Goal: Information Seeking & Learning: Learn about a topic

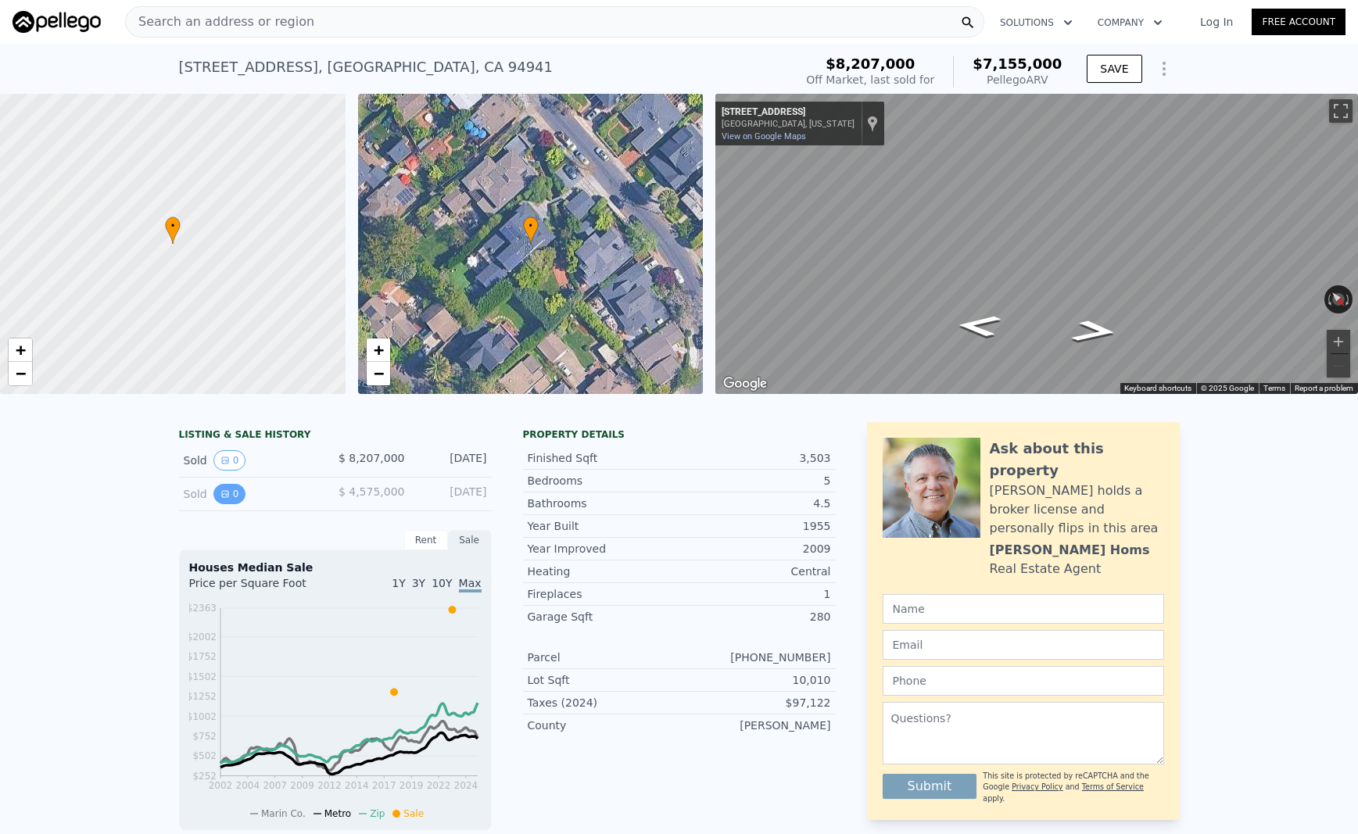
click at [223, 492] on icon "View historical data" at bounding box center [225, 494] width 9 height 9
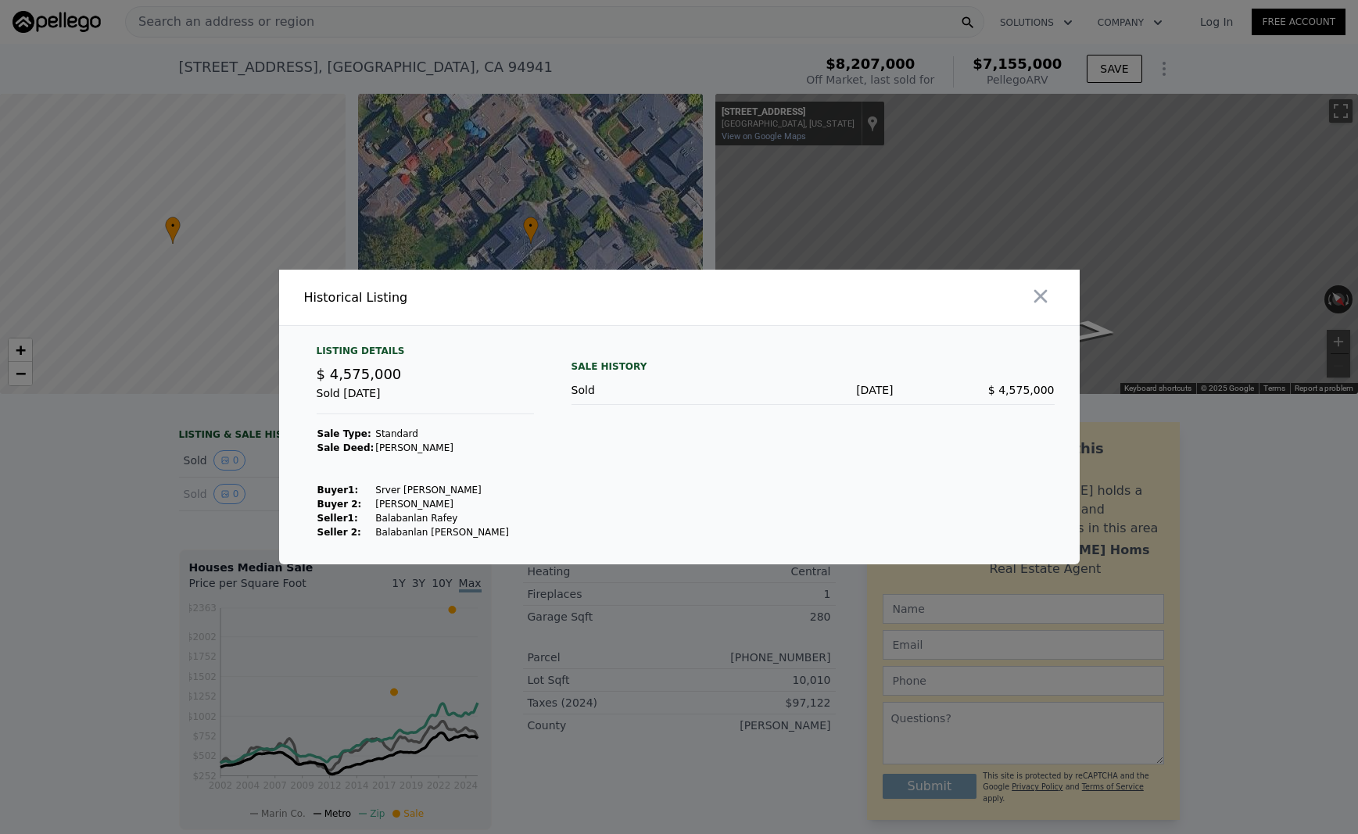
click at [222, 461] on div at bounding box center [679, 417] width 1358 height 834
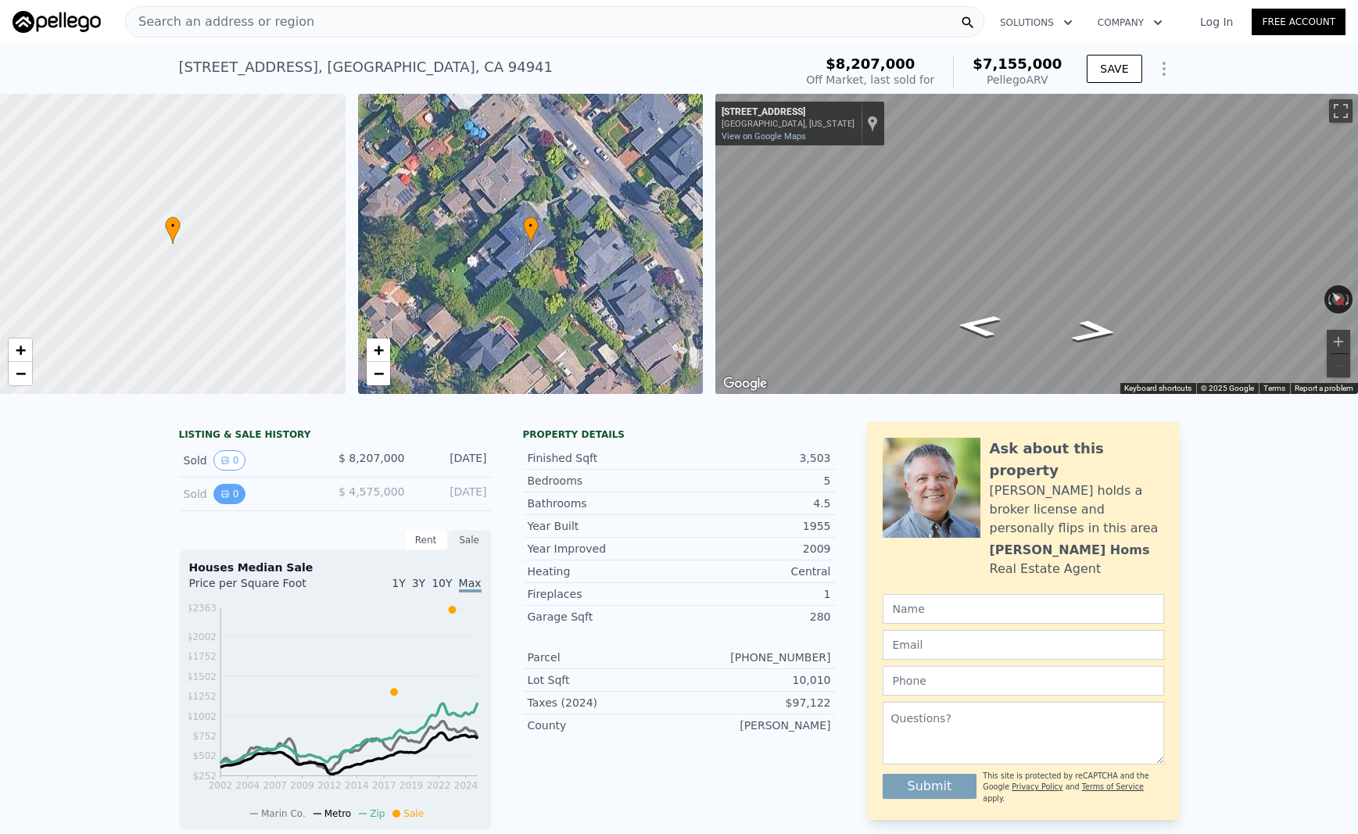
click at [223, 487] on button "0" at bounding box center [229, 494] width 33 height 20
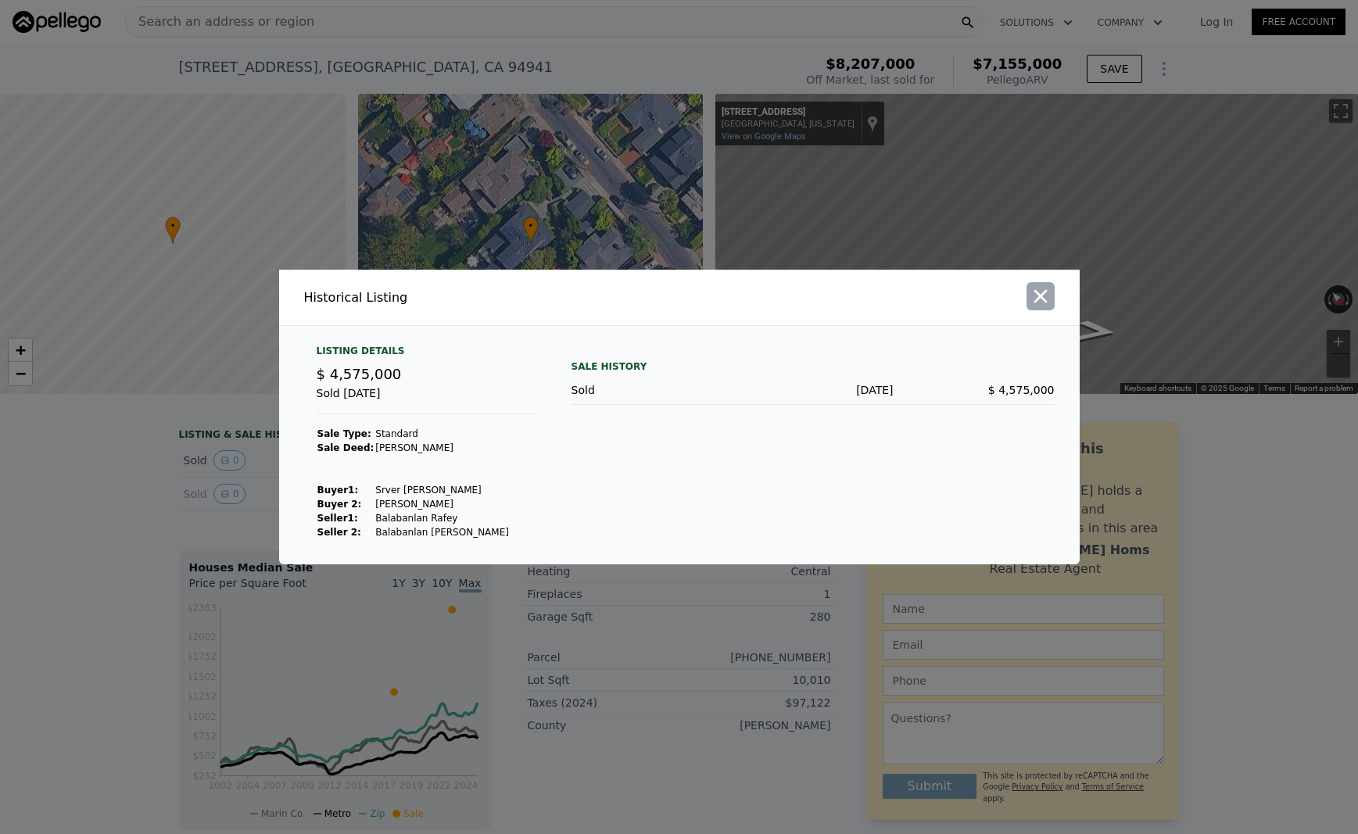
click at [1043, 296] on icon "button" at bounding box center [1041, 296] width 22 height 22
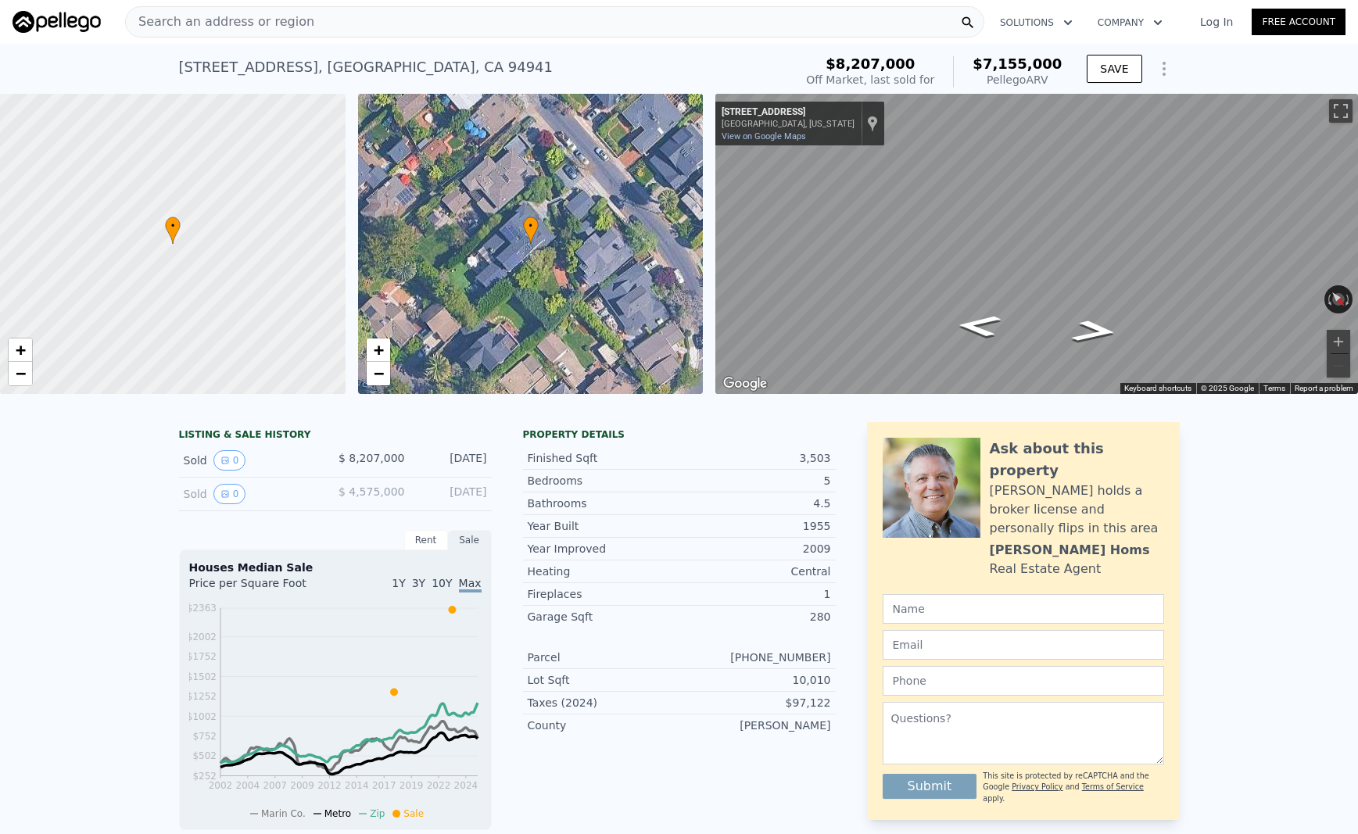
click at [355, 20] on div "Search an address or region" at bounding box center [554, 21] width 859 height 31
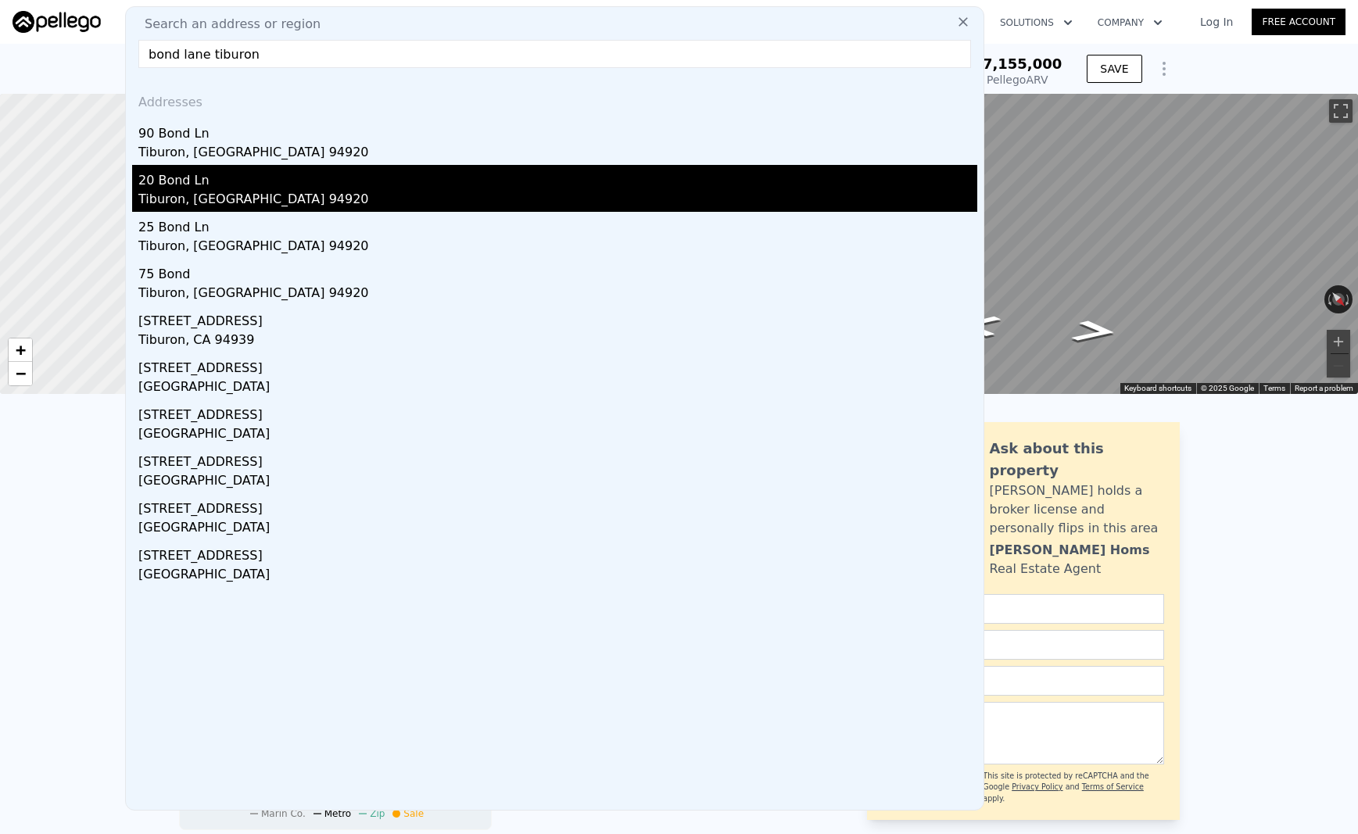
type input "bond lane tiburon"
click at [246, 185] on div "20 Bond Ln" at bounding box center [557, 177] width 839 height 25
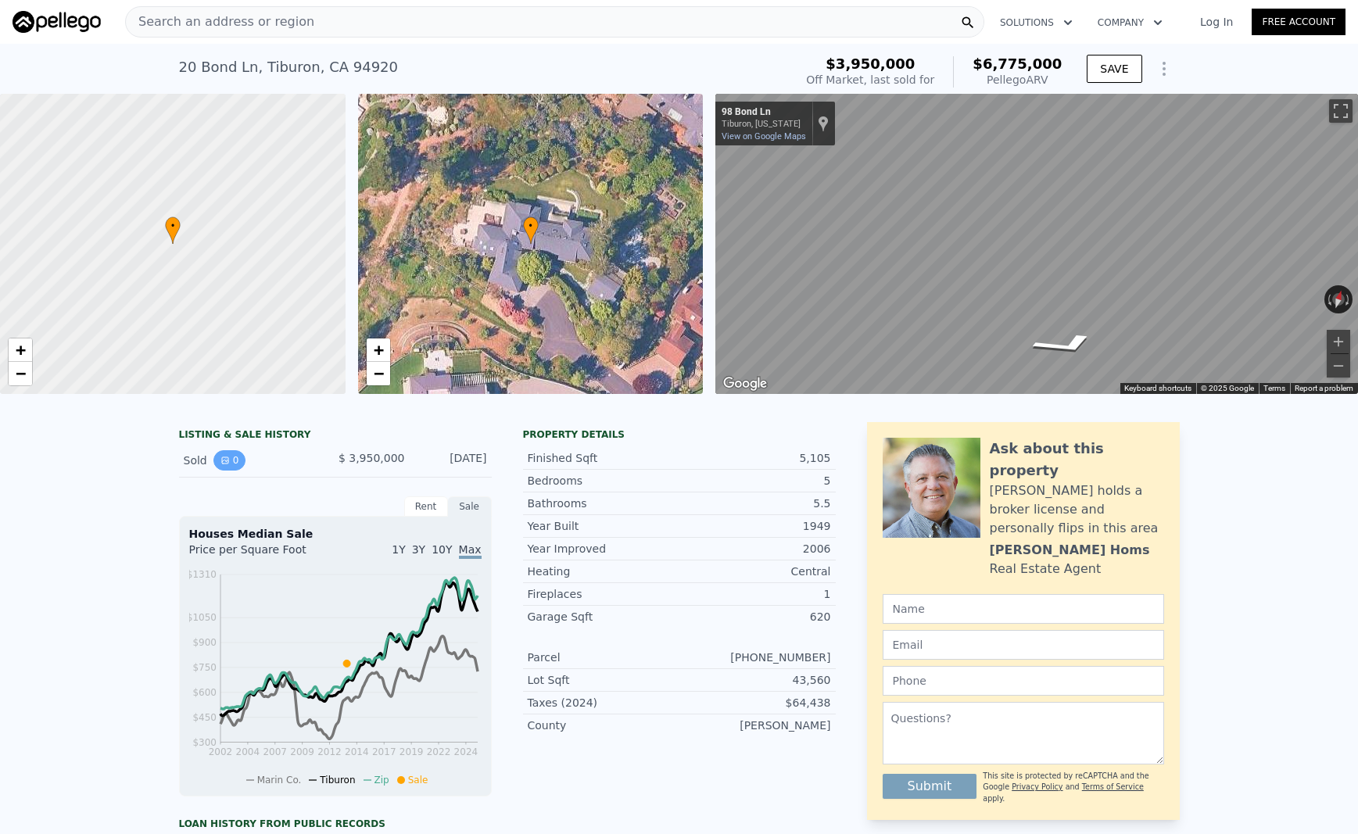
click at [231, 464] on button "0" at bounding box center [229, 460] width 33 height 20
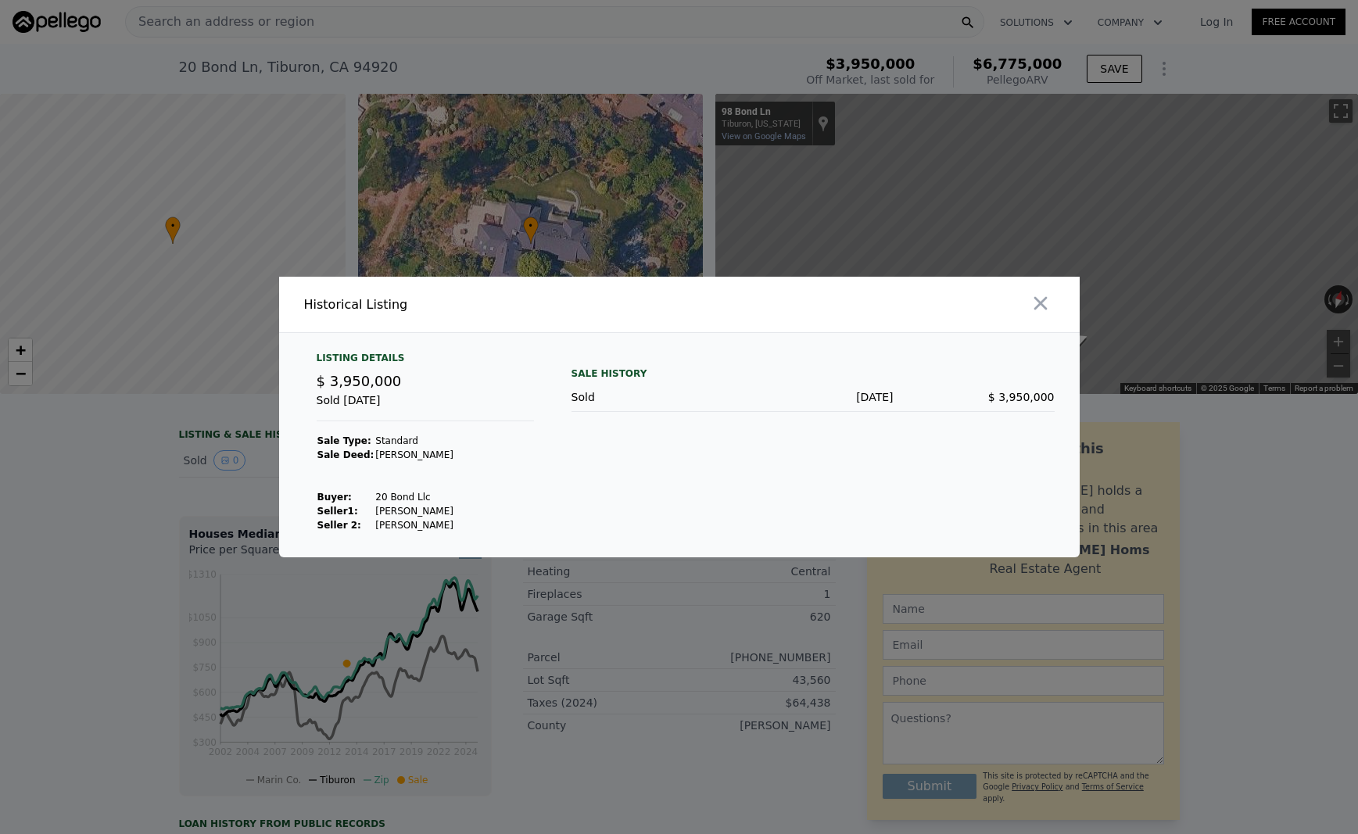
click at [567, 396] on div "Listing Details $ 3,950,000 Sold [DATE] Sale Type: Standard Sale Deed: Grant De…" at bounding box center [679, 455] width 801 height 206
click at [586, 396] on div "Sold" at bounding box center [652, 397] width 161 height 16
click at [368, 417] on div "Sold [DATE]" at bounding box center [425, 407] width 217 height 29
click at [1041, 306] on icon "button" at bounding box center [1040, 303] width 13 height 13
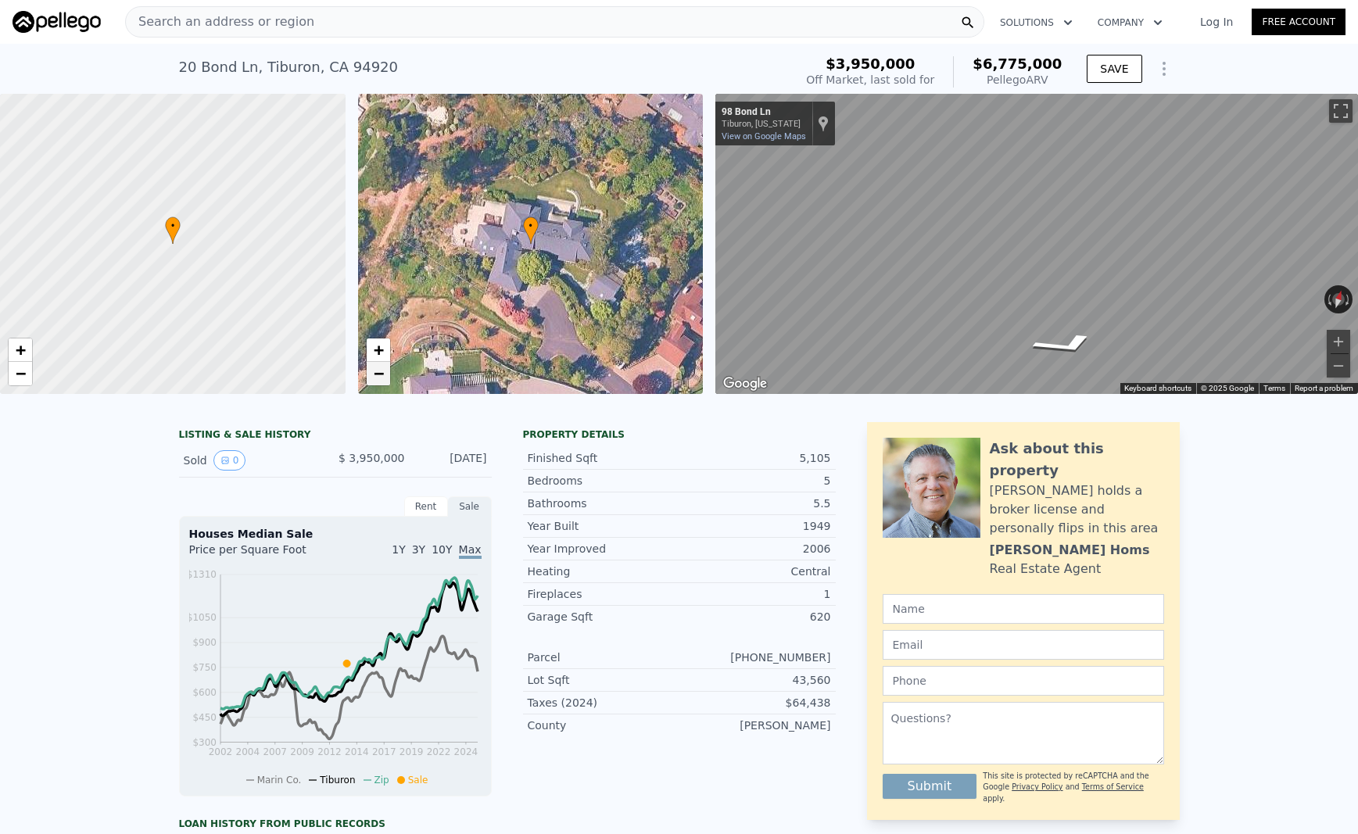
click at [378, 375] on span "−" at bounding box center [378, 374] width 10 height 20
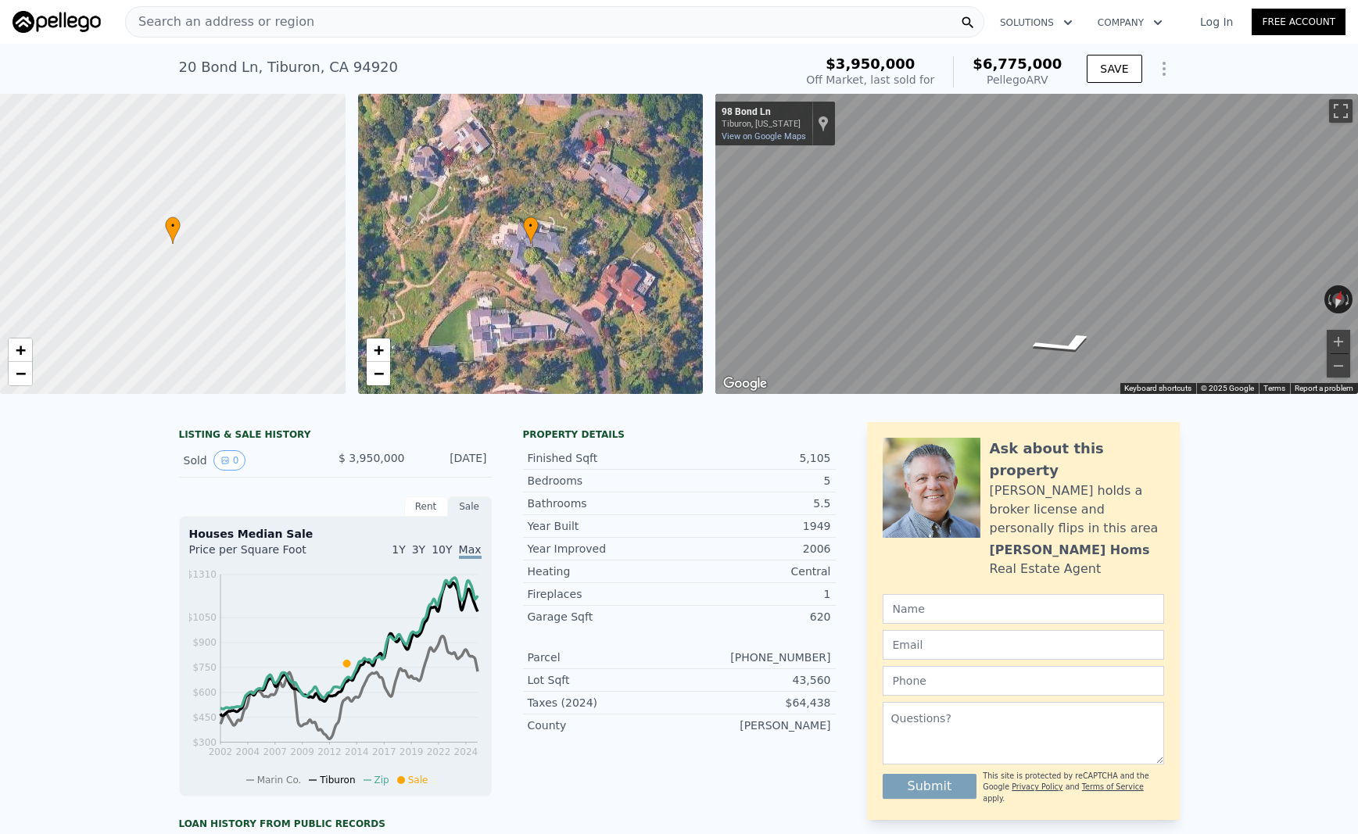
click at [514, 330] on div "• + −" at bounding box center [531, 244] width 346 height 300
click at [166, 24] on span "Search an address or region" at bounding box center [220, 22] width 188 height 19
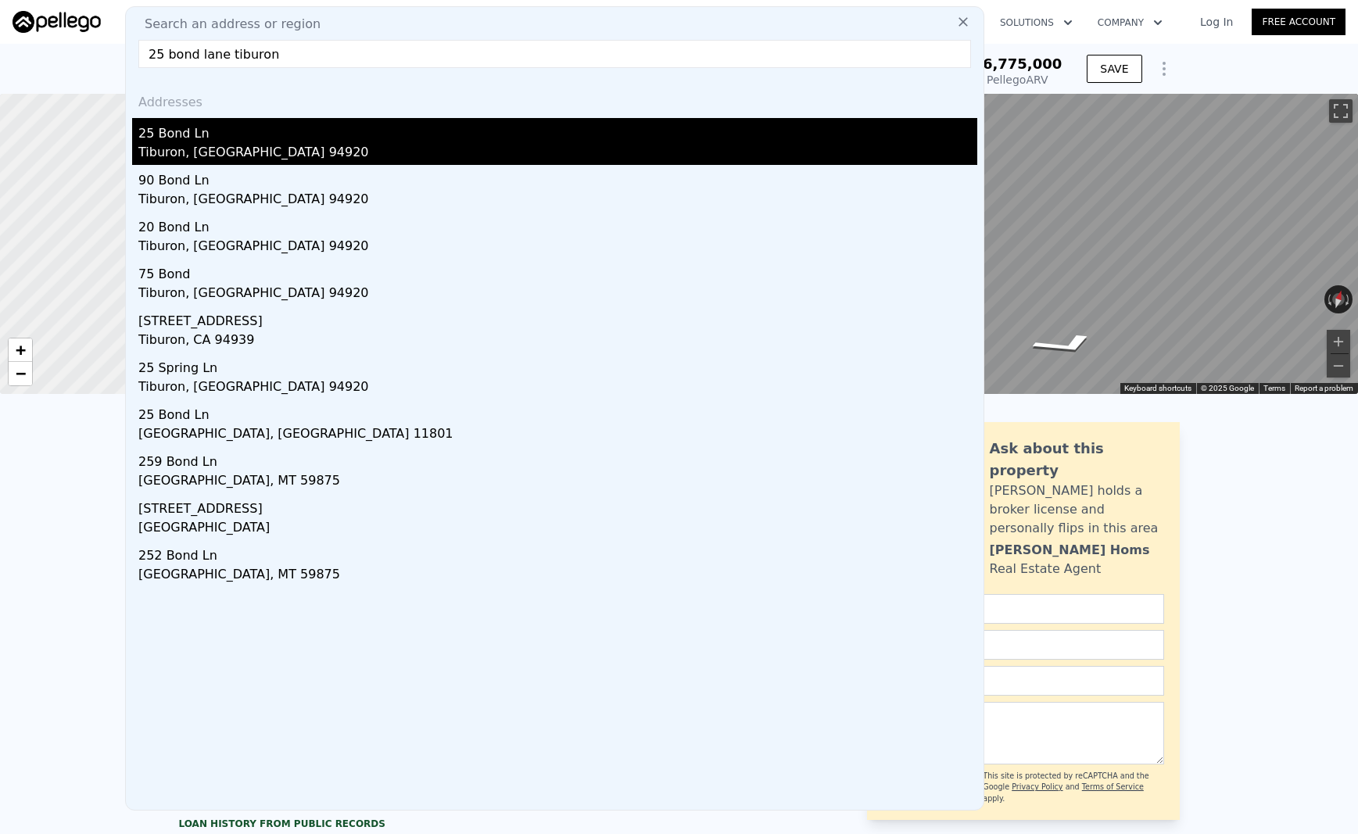
type input "25 bond lane tiburon"
click at [169, 132] on div "25 Bond Ln" at bounding box center [557, 130] width 839 height 25
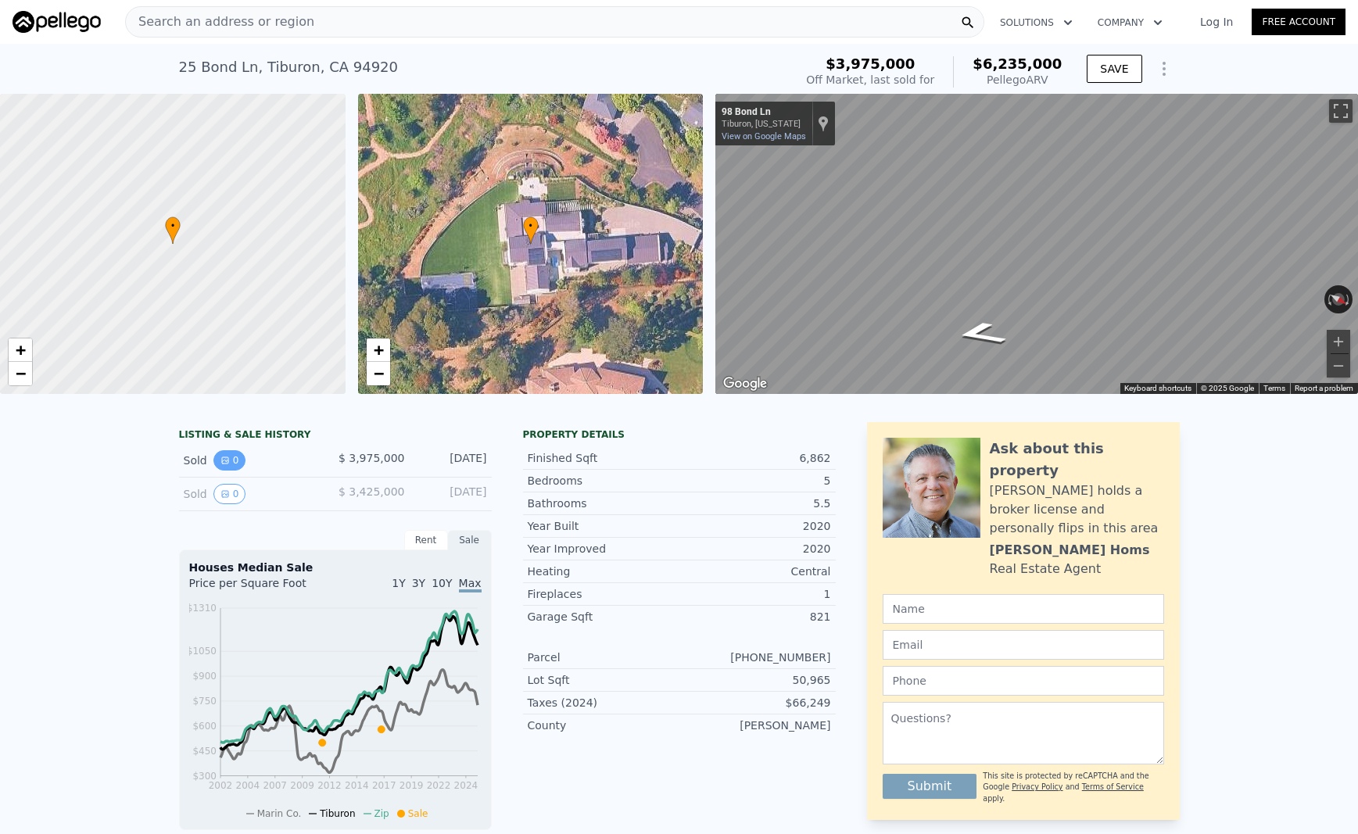
click at [224, 466] on button "0" at bounding box center [229, 460] width 33 height 20
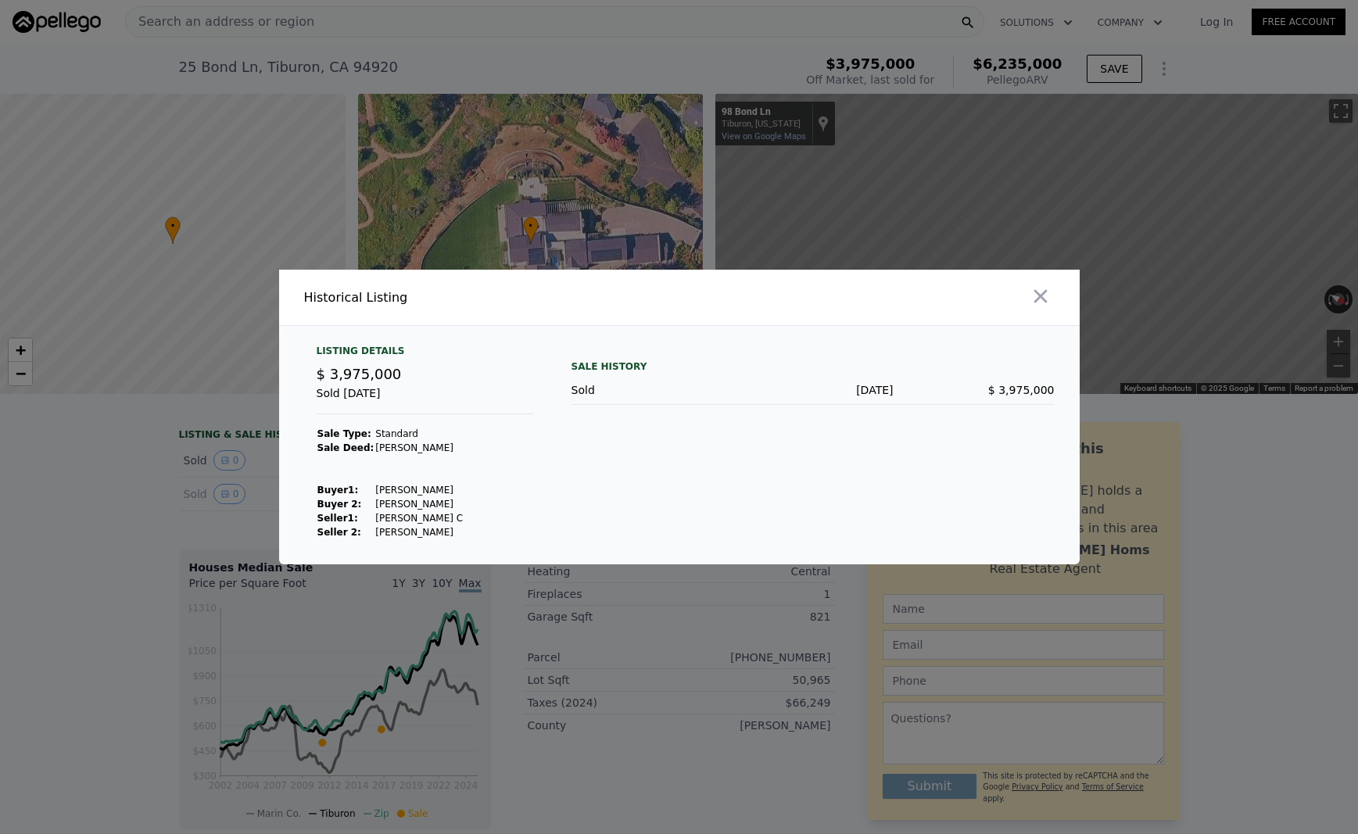
click at [375, 377] on span "$ 3,975,000" at bounding box center [359, 374] width 85 height 16
click at [1037, 296] on icon "button" at bounding box center [1041, 296] width 22 height 22
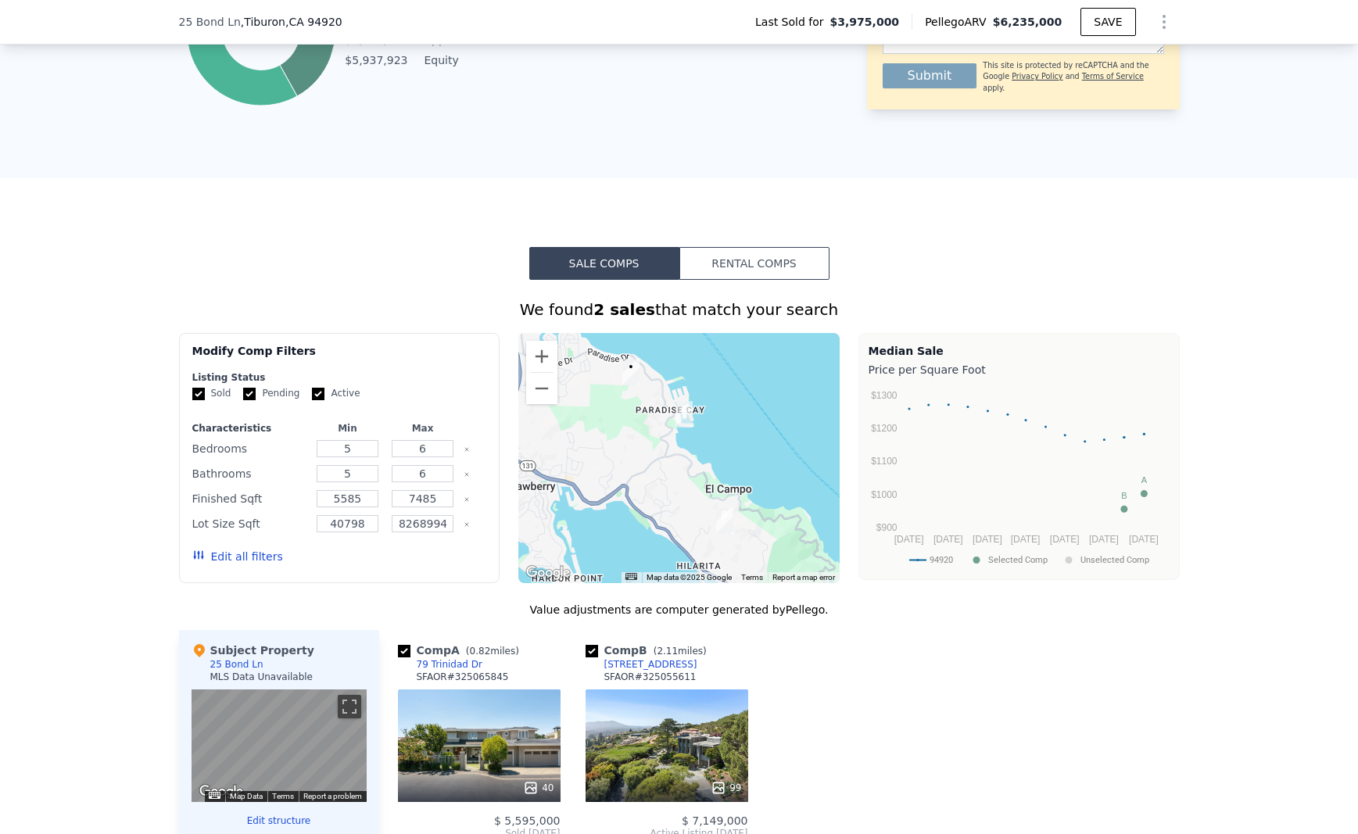
scroll to position [1117, 0]
